Goal: Navigation & Orientation: Go to known website

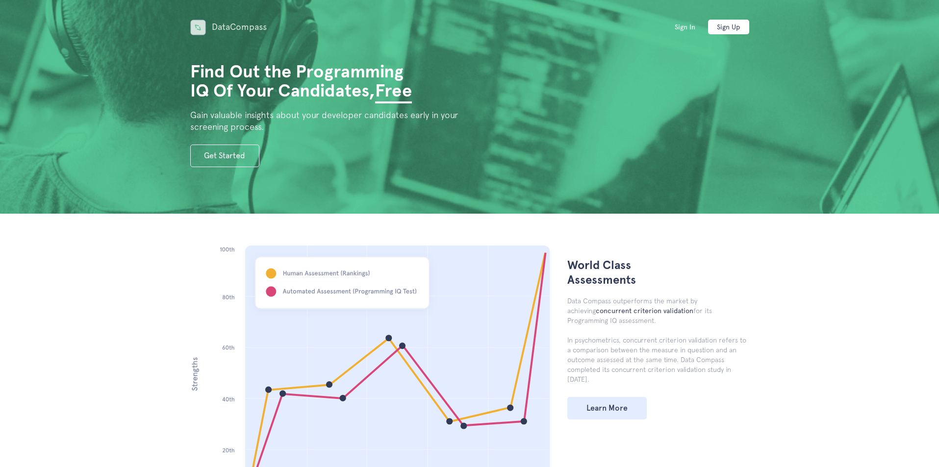
click at [222, 26] on link "DataCompass" at bounding box center [228, 27] width 77 height 10
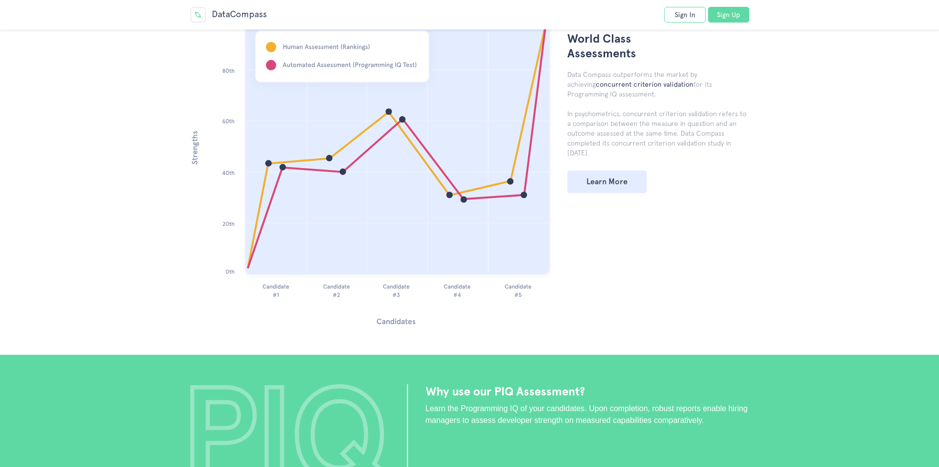
scroll to position [49, 0]
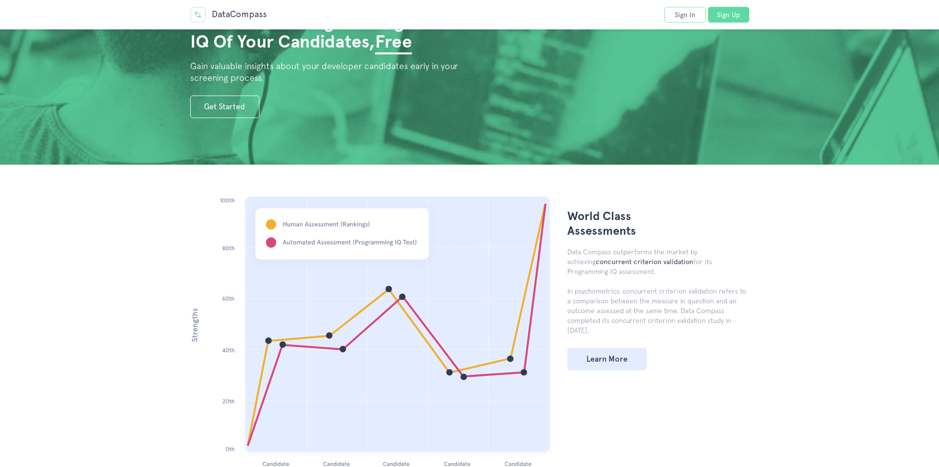
click at [691, 17] on link "Sign In" at bounding box center [685, 15] width 41 height 16
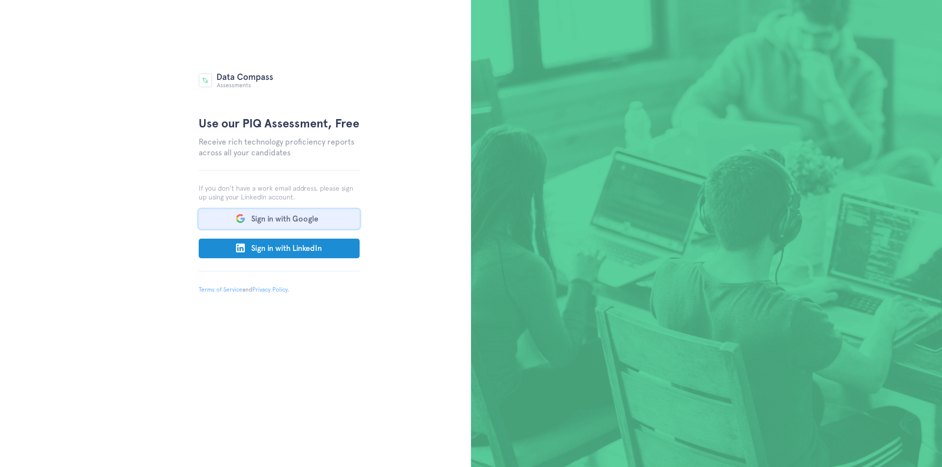
click at [265, 220] on button "Sign in with Google" at bounding box center [279, 219] width 161 height 20
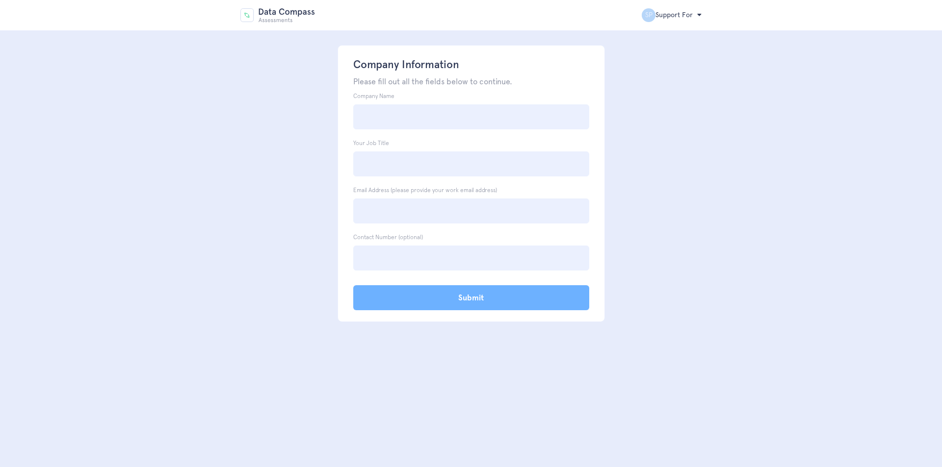
click at [299, 17] on img at bounding box center [277, 15] width 75 height 14
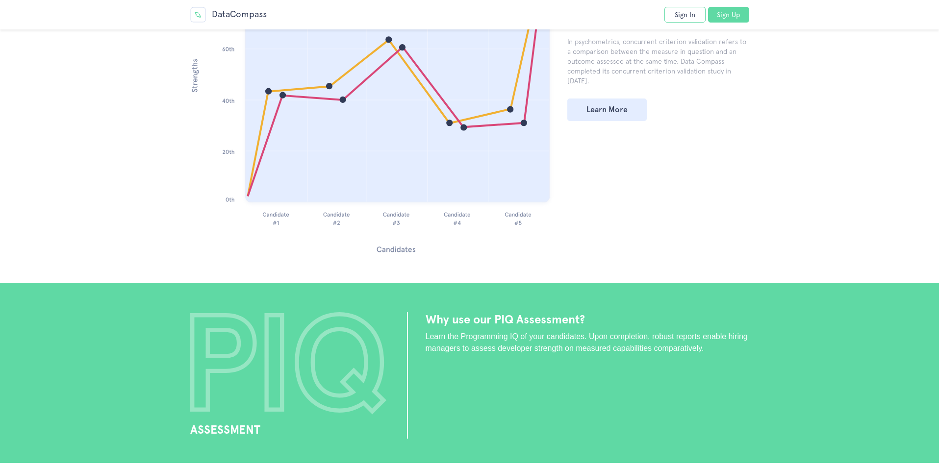
scroll to position [343, 0]
